Goal: Transaction & Acquisition: Purchase product/service

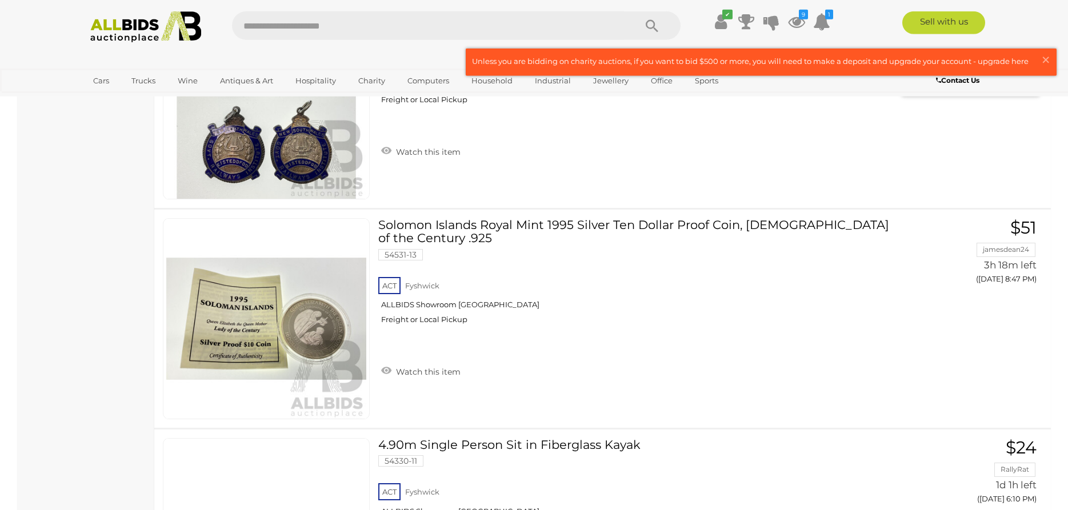
scroll to position [14203, 0]
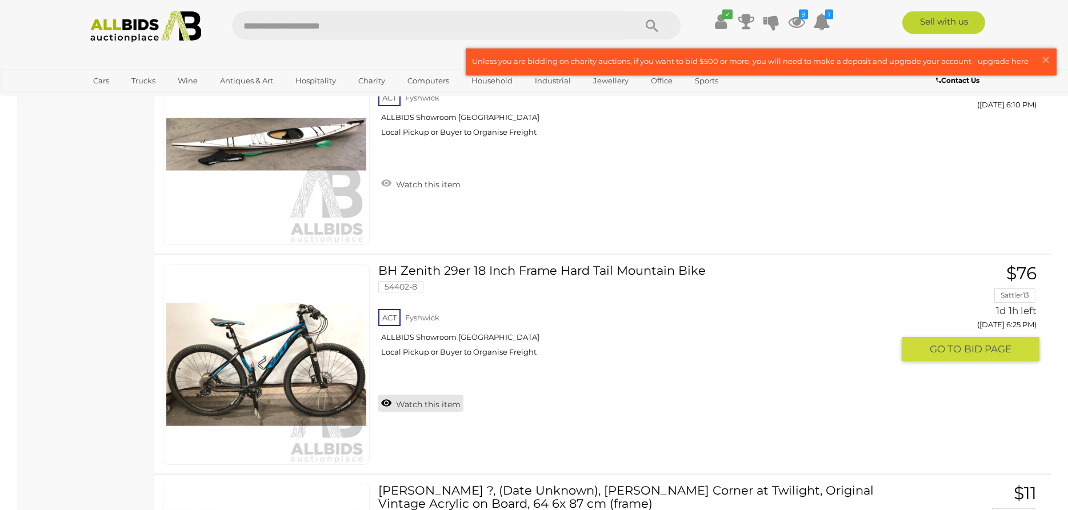
click at [410, 396] on link "Watch this item" at bounding box center [420, 403] width 85 height 17
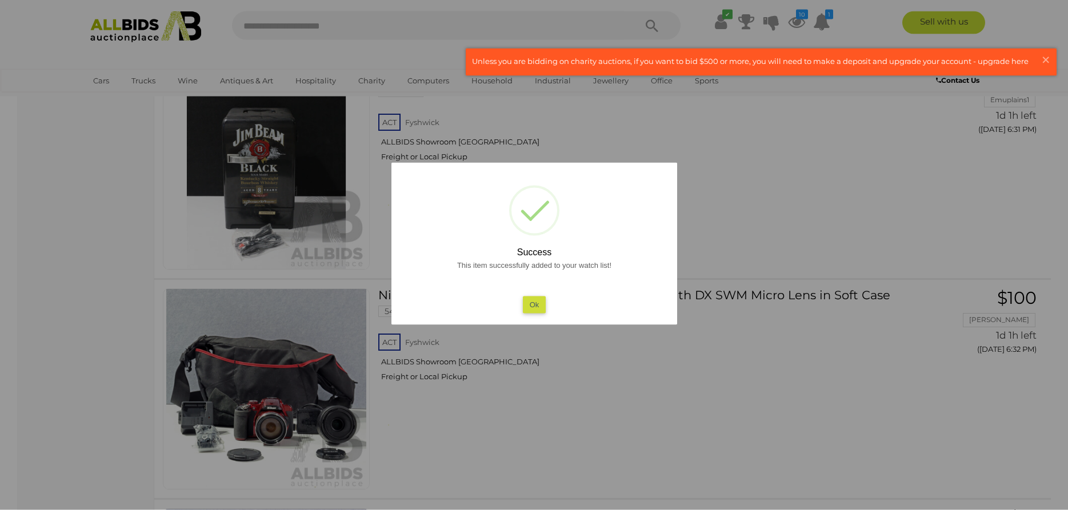
scroll to position [14873, 0]
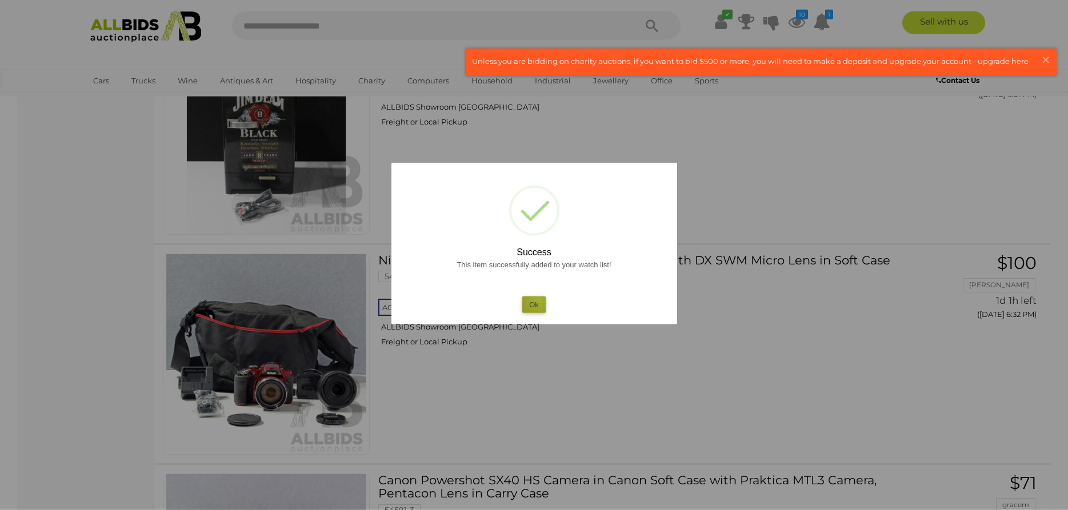
click at [539, 301] on button "Ok" at bounding box center [533, 305] width 23 height 17
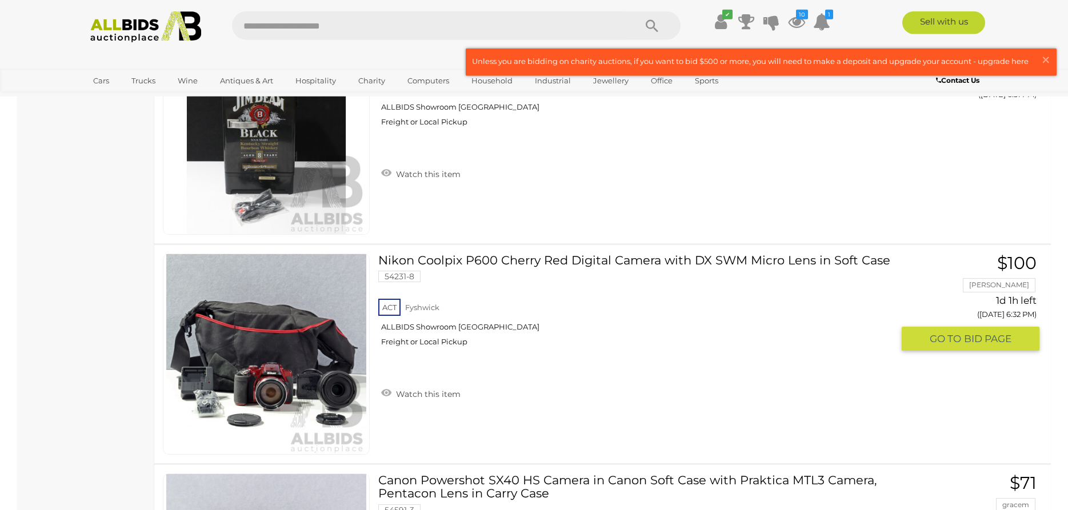
scroll to position [14951, 0]
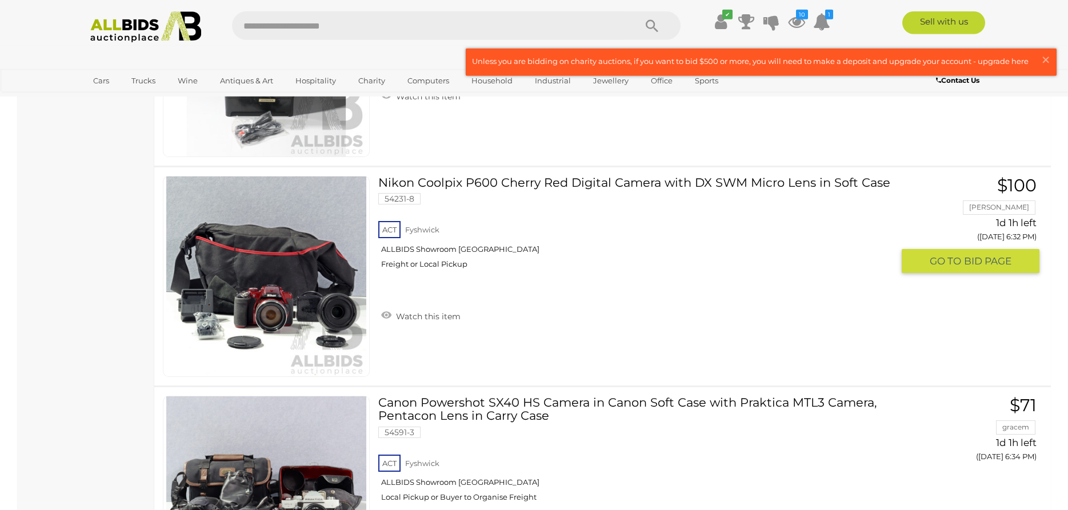
click at [539, 278] on div "ACT Fyshwick ALLBIDS Showroom Fyshwick Freight or Local Pickup" at bounding box center [635, 248] width 514 height 59
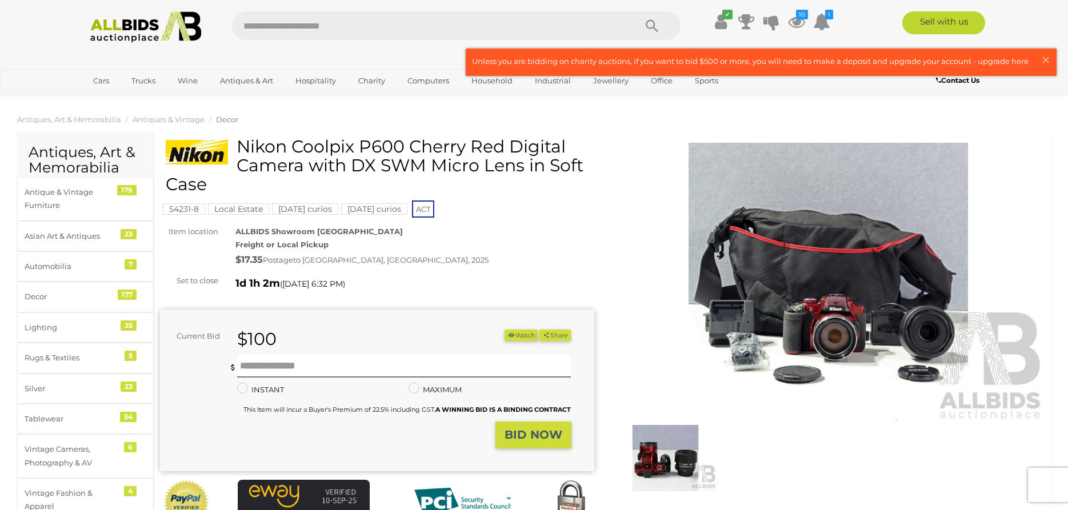
scroll to position [127, 0]
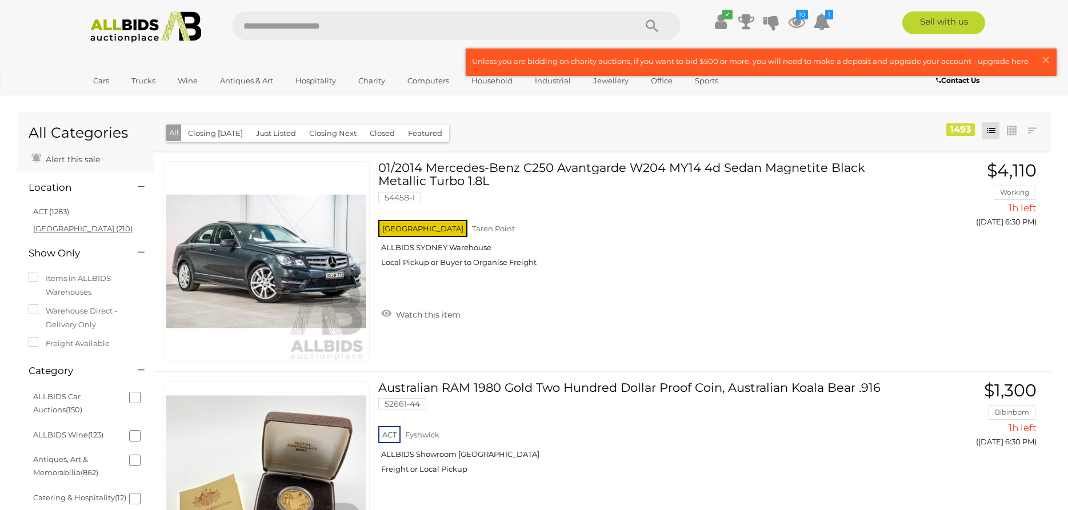
click at [39, 231] on link "NSW (210)" at bounding box center [82, 228] width 99 height 9
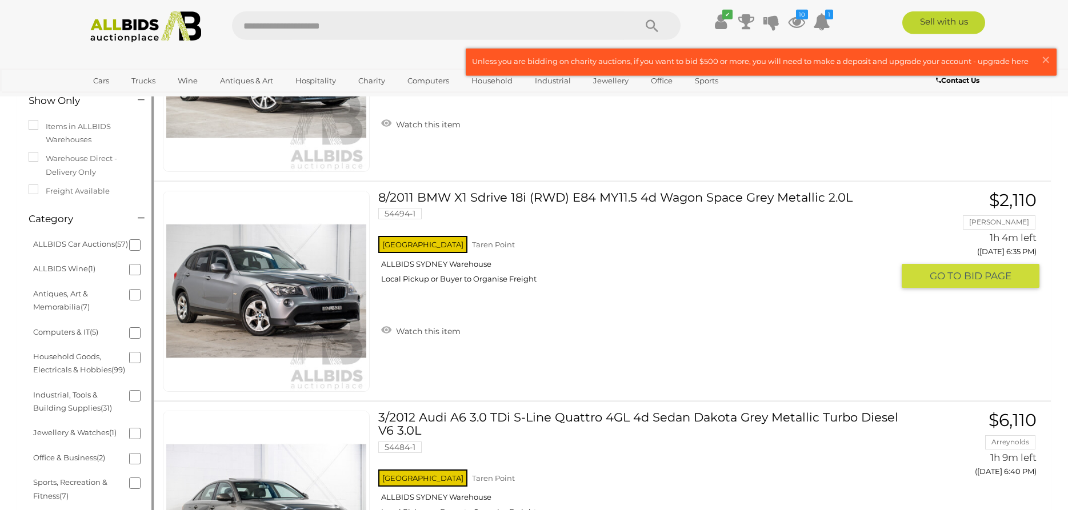
scroll to position [257, 0]
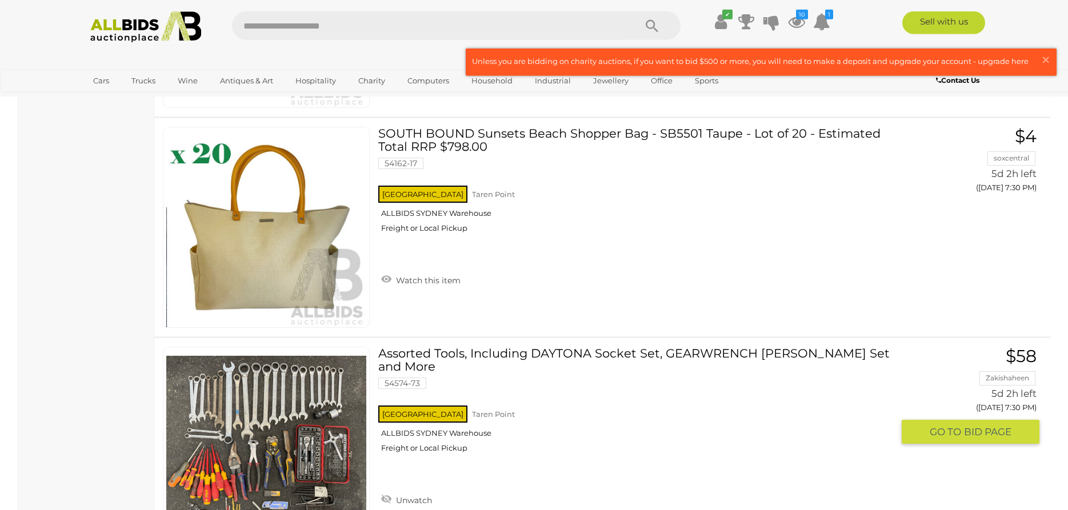
scroll to position [21997, 0]
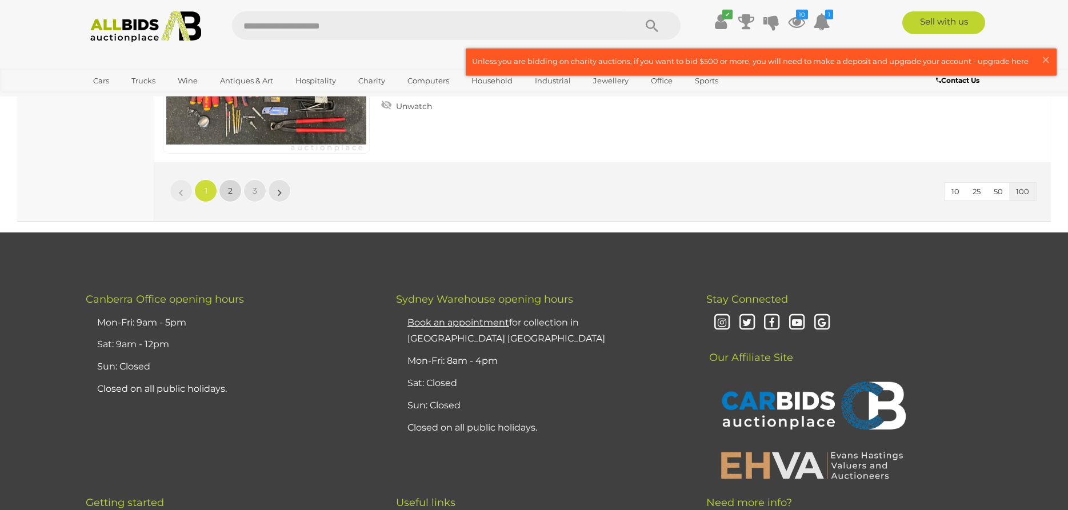
click at [234, 194] on link "2" at bounding box center [230, 191] width 23 height 23
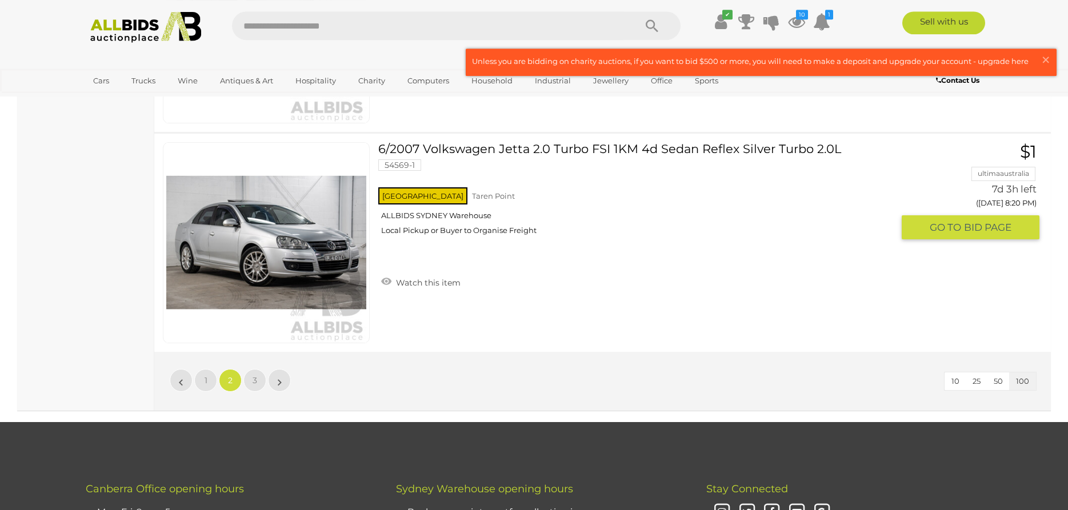
scroll to position [21803, 0]
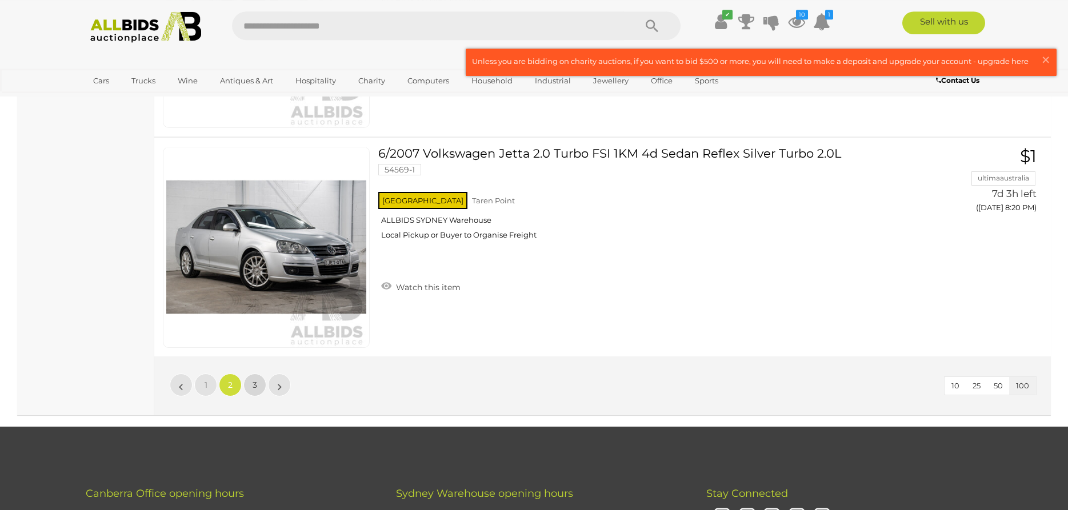
click at [253, 374] on link "3" at bounding box center [255, 385] width 23 height 23
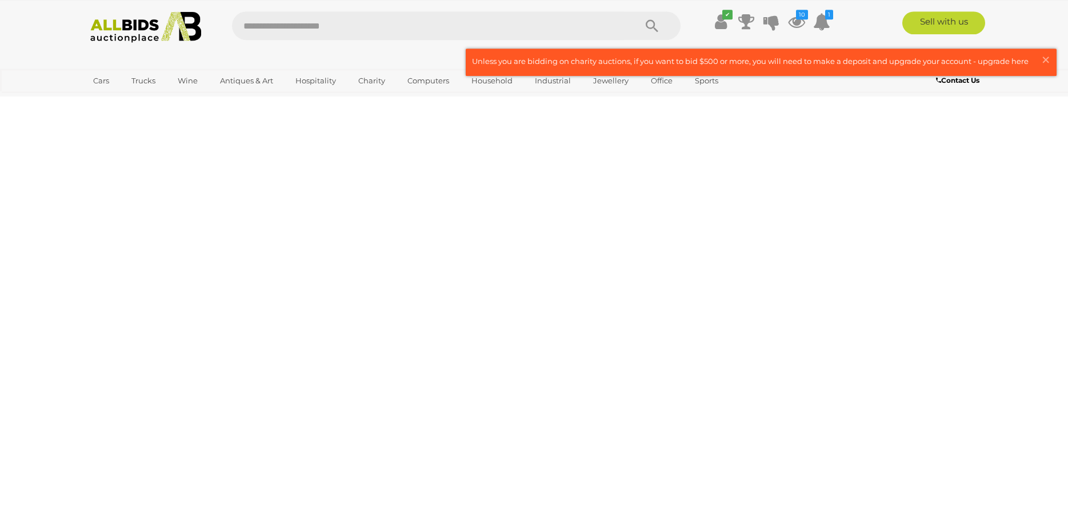
scroll to position [37, 0]
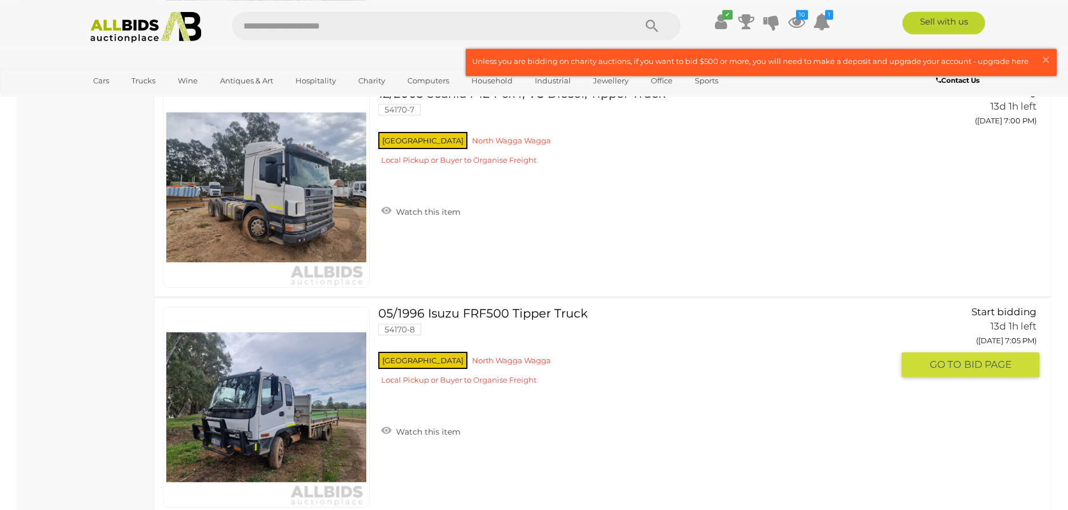
scroll to position [2009, 0]
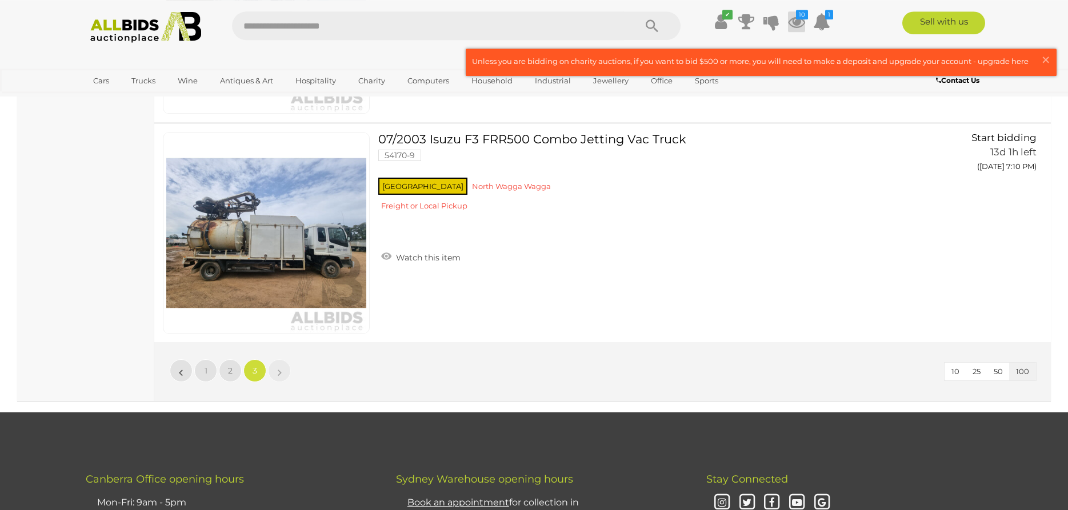
click at [797, 19] on icon at bounding box center [796, 21] width 17 height 21
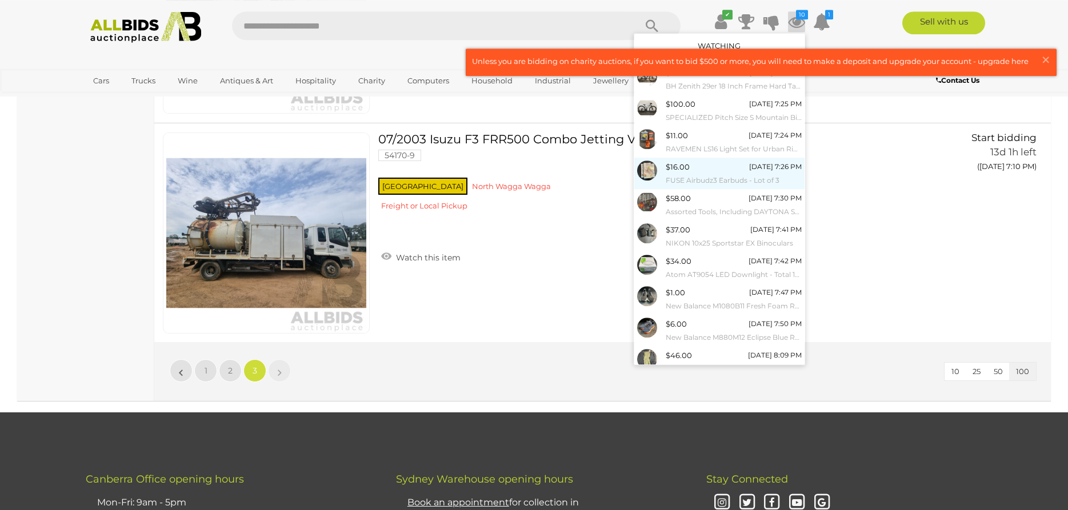
scroll to position [34, 0]
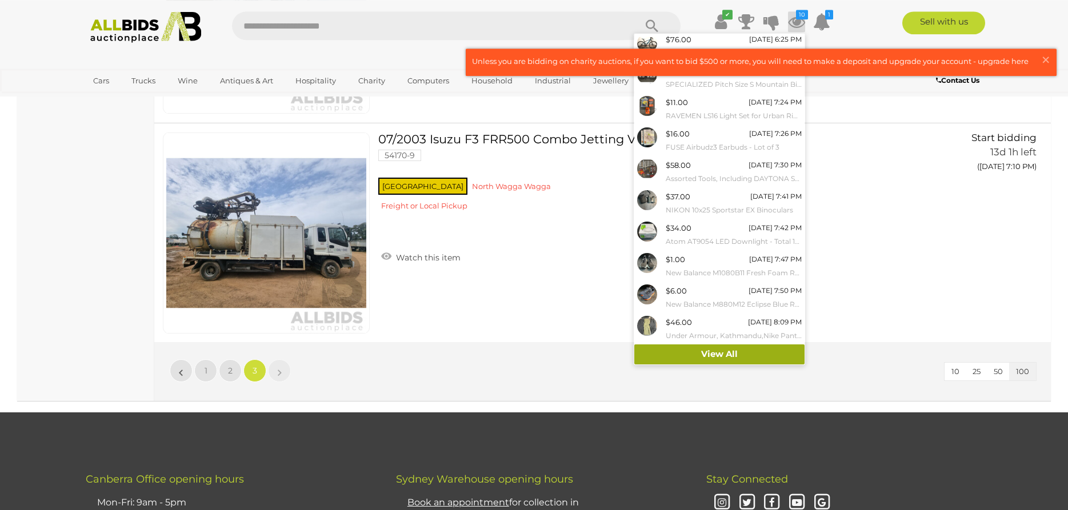
click at [700, 350] on link "View All" at bounding box center [720, 355] width 170 height 20
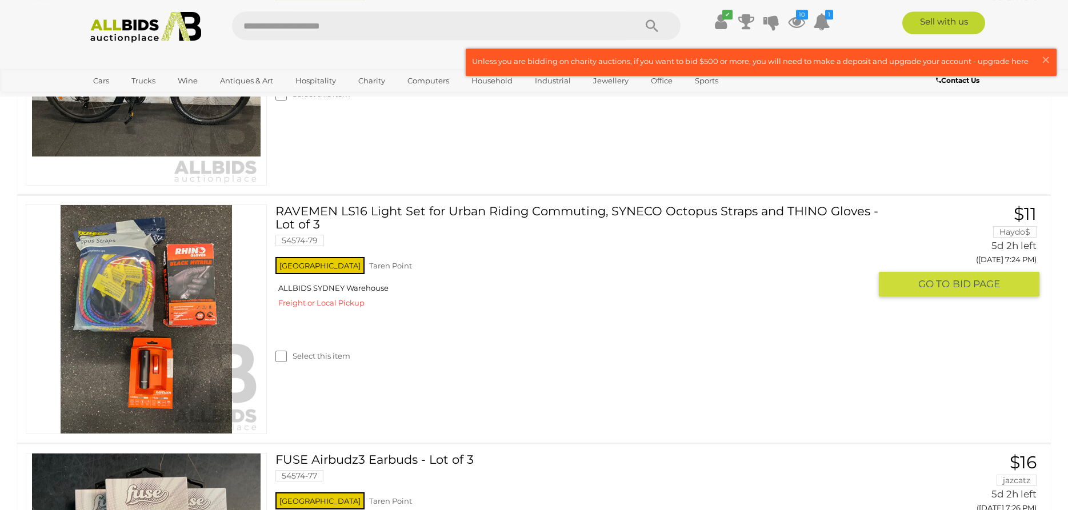
scroll to position [636, 0]
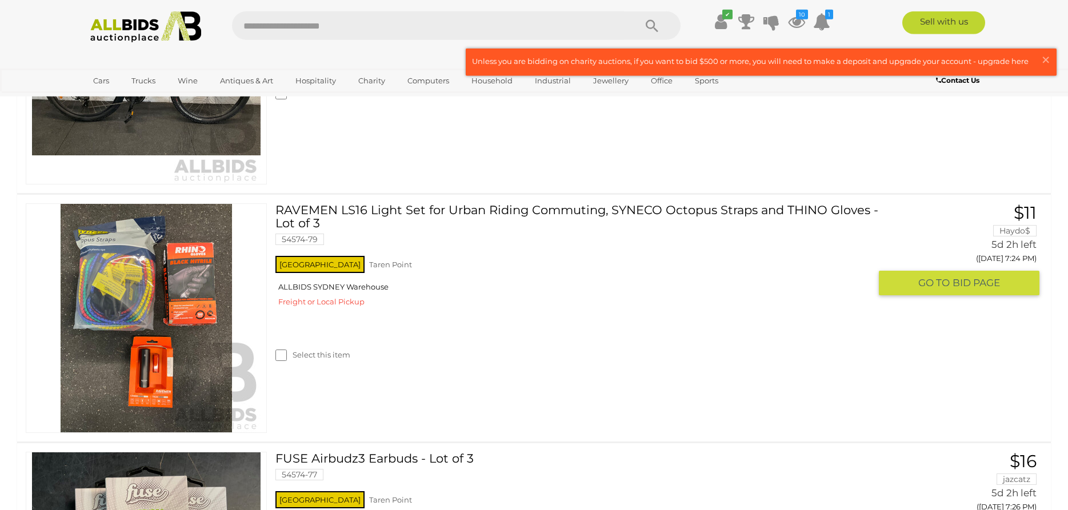
click at [214, 353] on img at bounding box center [146, 318] width 229 height 229
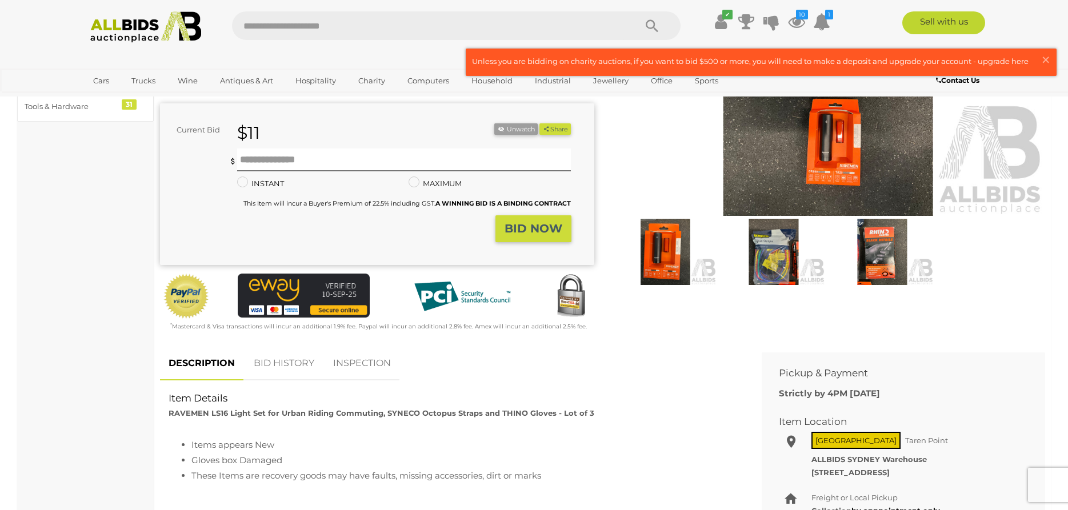
scroll to position [206, 0]
click at [355, 355] on link "INSPECTION" at bounding box center [362, 365] width 75 height 34
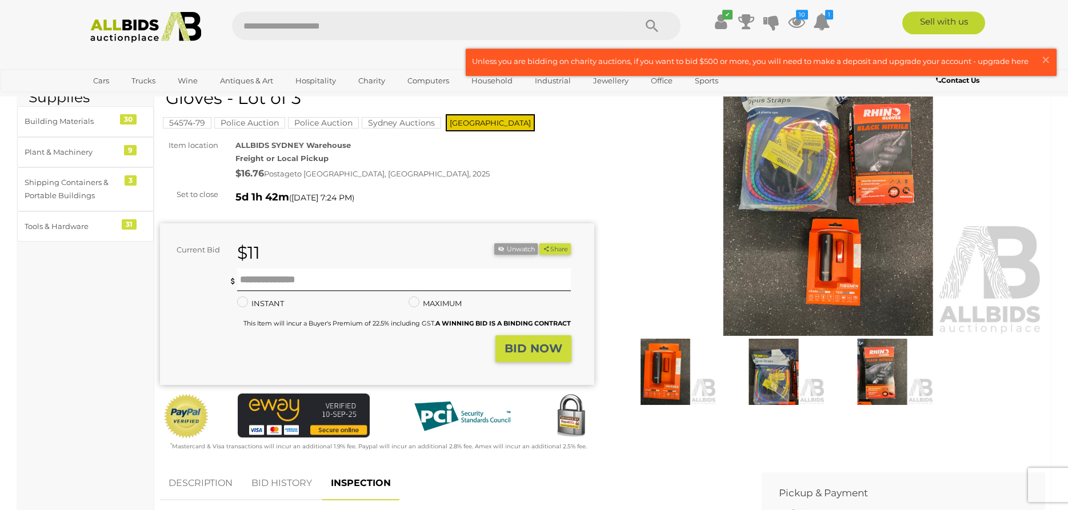
scroll to position [0, 0]
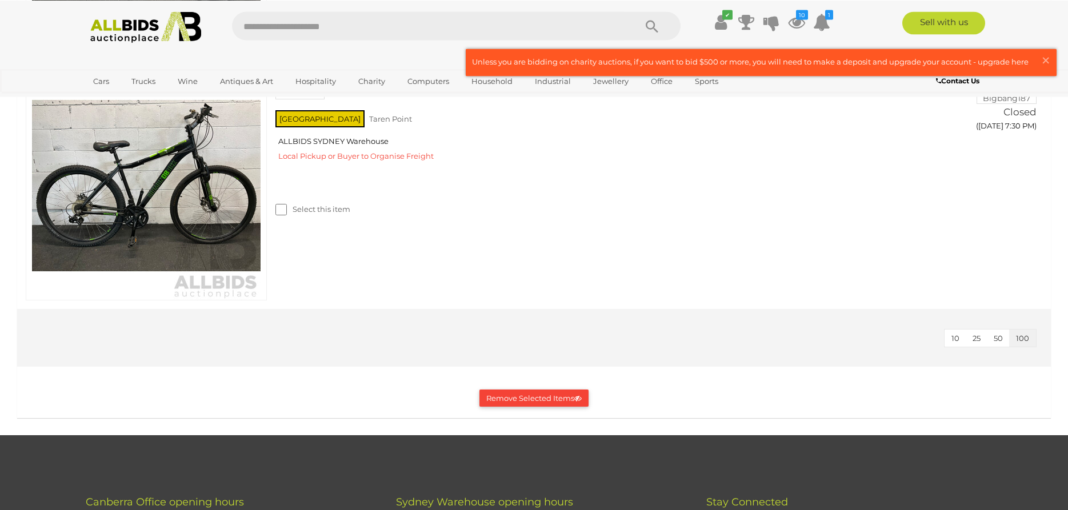
scroll to position [3007, 0]
click at [496, 398] on button "Remove Selected Items" at bounding box center [534, 398] width 109 height 18
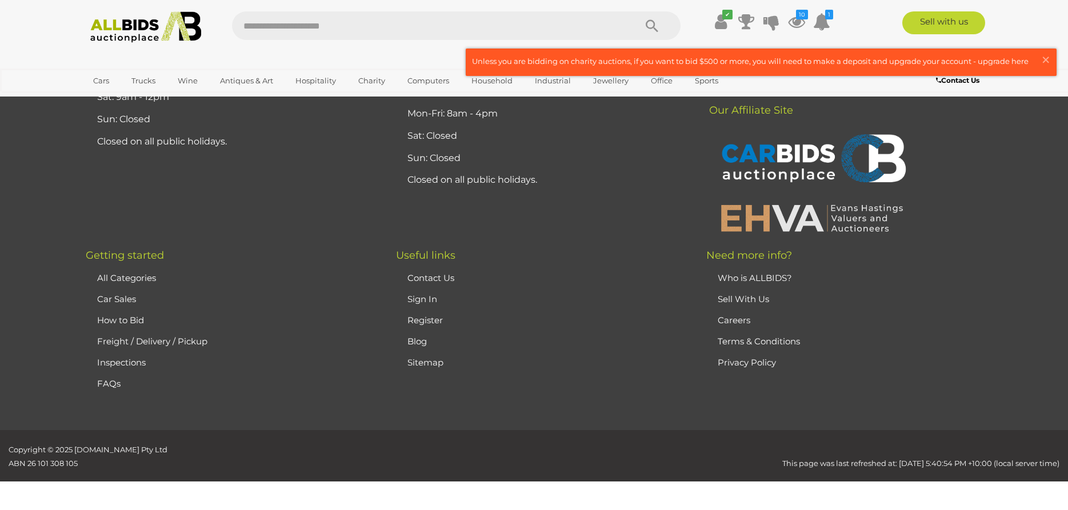
scroll to position [771, 0]
